Goal: Task Accomplishment & Management: Manage account settings

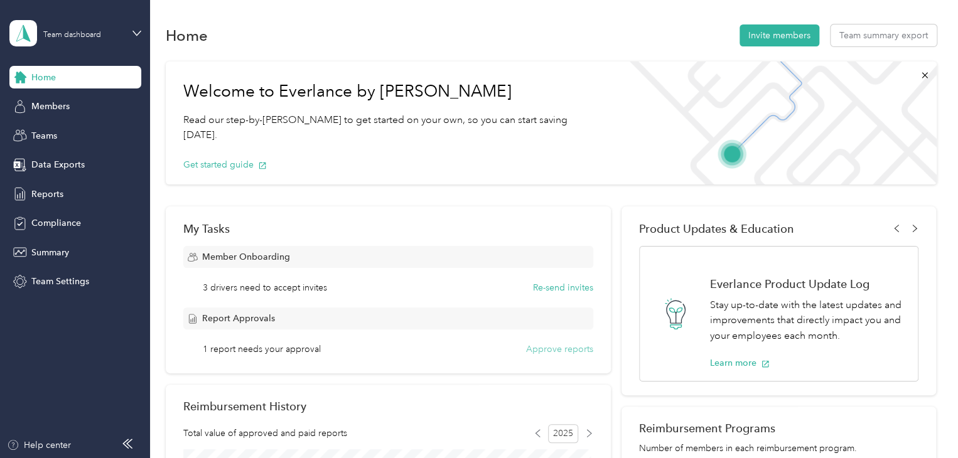
click at [562, 350] on button "Approve reports" at bounding box center [559, 349] width 67 height 13
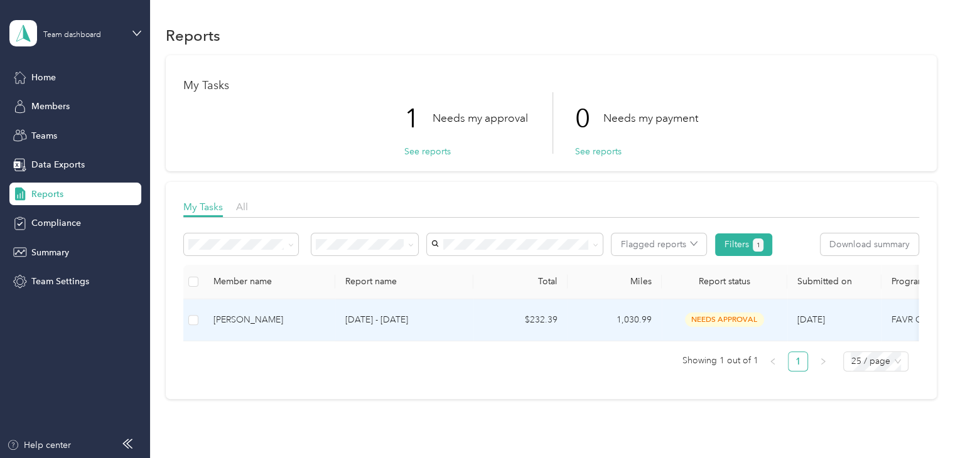
click at [702, 316] on span "needs approval" at bounding box center [724, 320] width 79 height 14
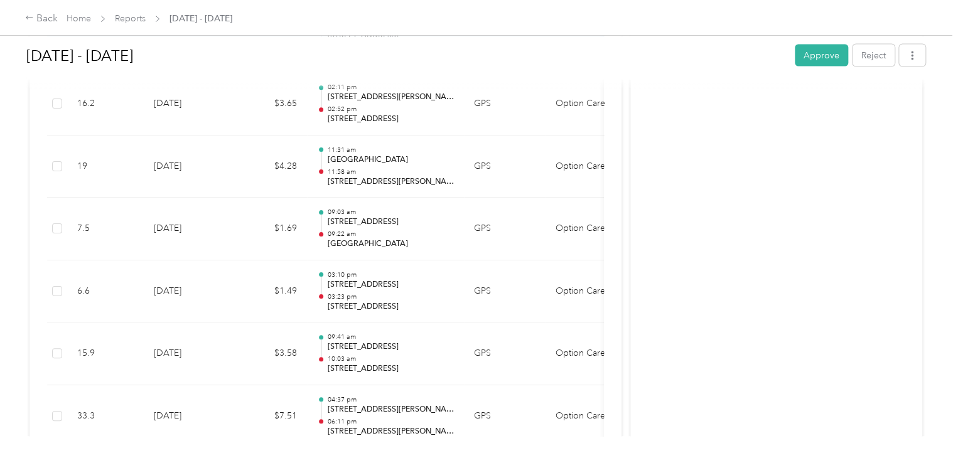
scroll to position [1192, 0]
click at [811, 58] on button "Approve" at bounding box center [820, 55] width 53 height 22
click at [43, 20] on div "Back" at bounding box center [41, 18] width 33 height 15
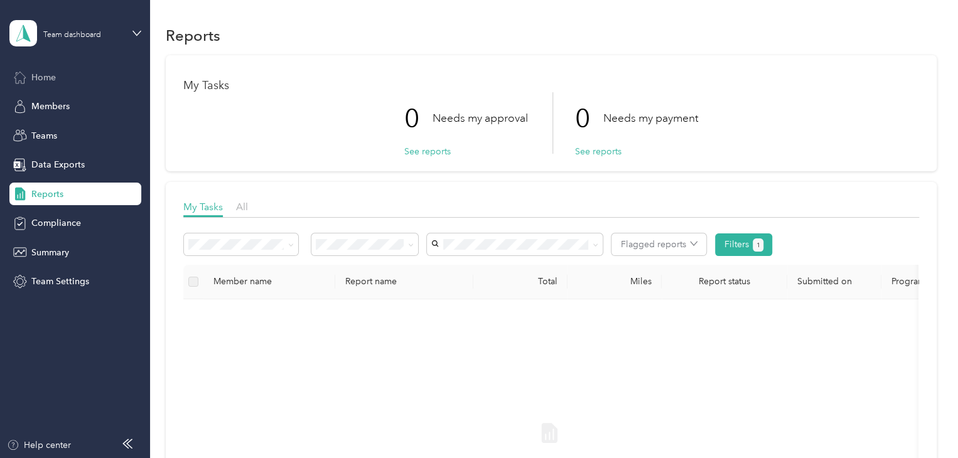
click at [51, 77] on span "Home" at bounding box center [43, 77] width 24 height 13
